Goal: Navigation & Orientation: Find specific page/section

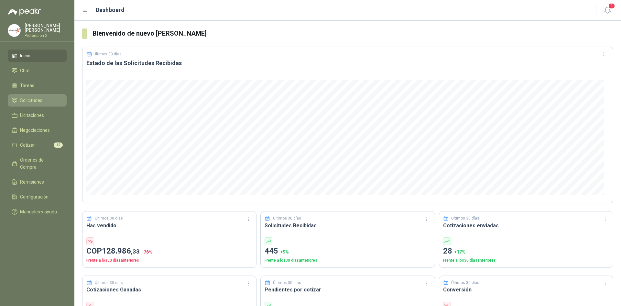
click at [34, 100] on span "Solicitudes" at bounding box center [31, 100] width 22 height 7
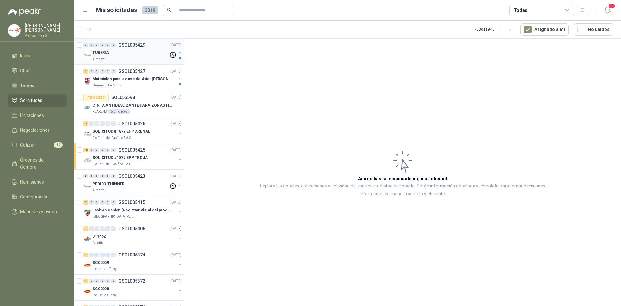
click at [145, 57] on div "Almatec" at bounding box center [131, 59] width 76 height 5
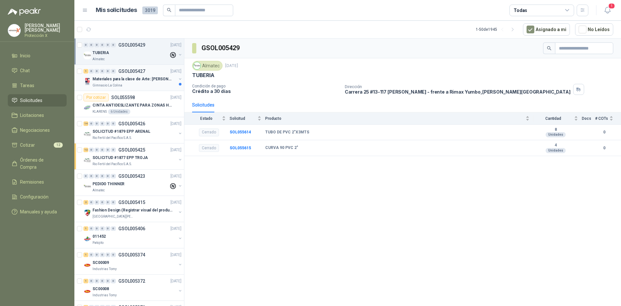
click at [158, 66] on div "1 0 0 0 0 0 GSOL005427 [DATE] Materiales para la clase de Arte: [PERSON_NAME] G…" at bounding box center [129, 78] width 110 height 26
click at [160, 78] on p "Materiales para la clase de Arte: [PERSON_NAME]" at bounding box center [133, 79] width 81 height 6
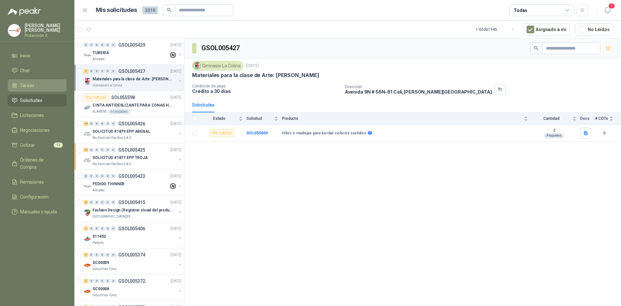
click at [36, 88] on link "Tareas" at bounding box center [37, 85] width 59 height 12
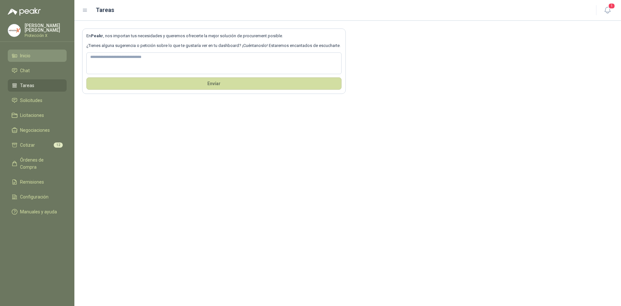
click at [21, 58] on link "Inicio" at bounding box center [37, 56] width 59 height 12
